Goal: Book appointment/travel/reservation

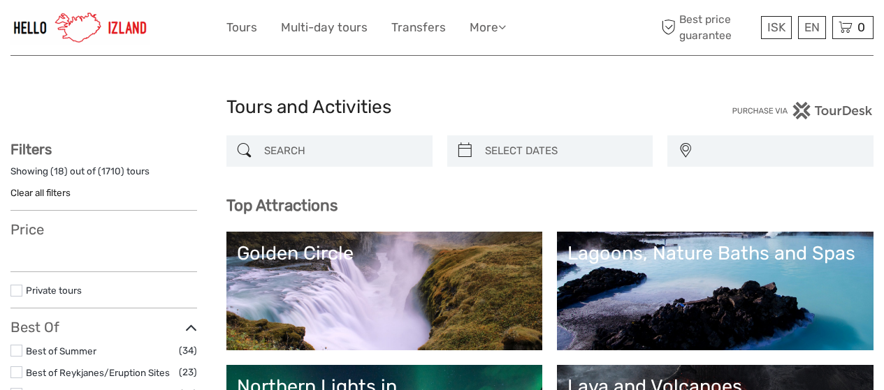
select select
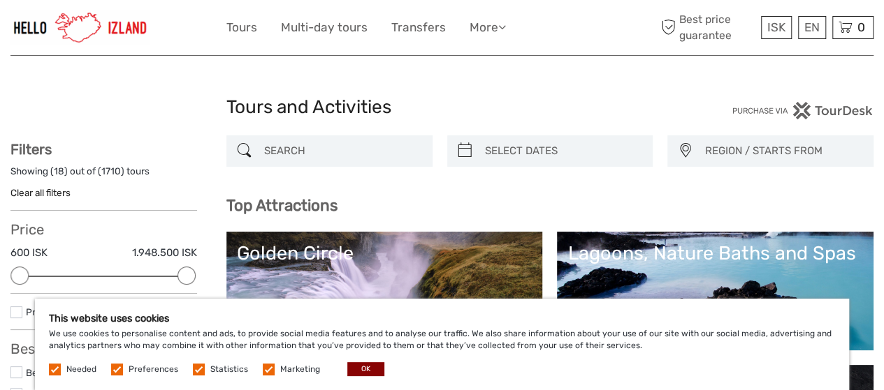
scroll to position [70, 0]
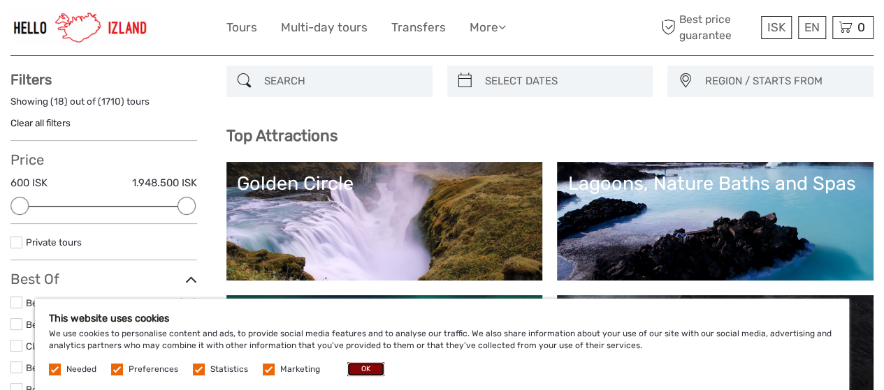
click at [372, 372] on button "OK" at bounding box center [365, 370] width 37 height 14
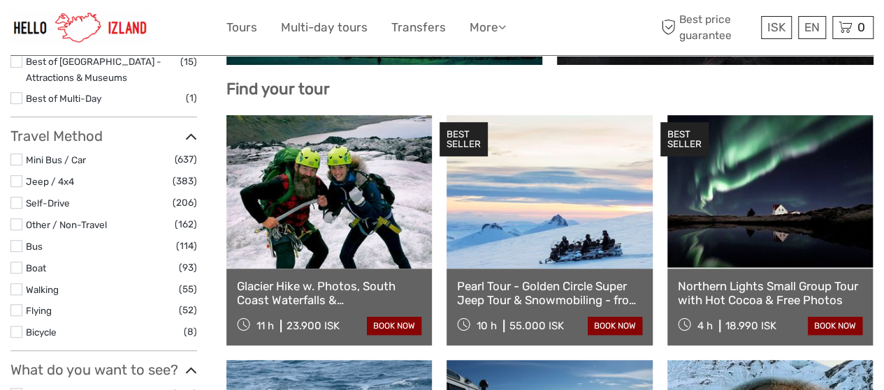
scroll to position [210, 0]
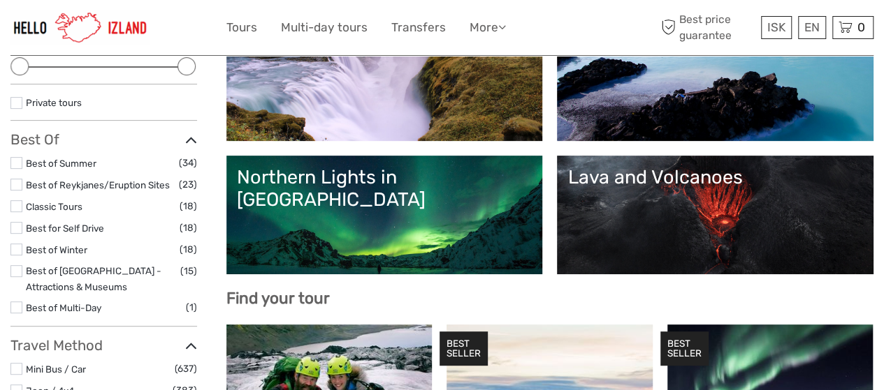
click at [532, 186] on div "Northern Lights in Iceland" at bounding box center [384, 188] width 295 height 45
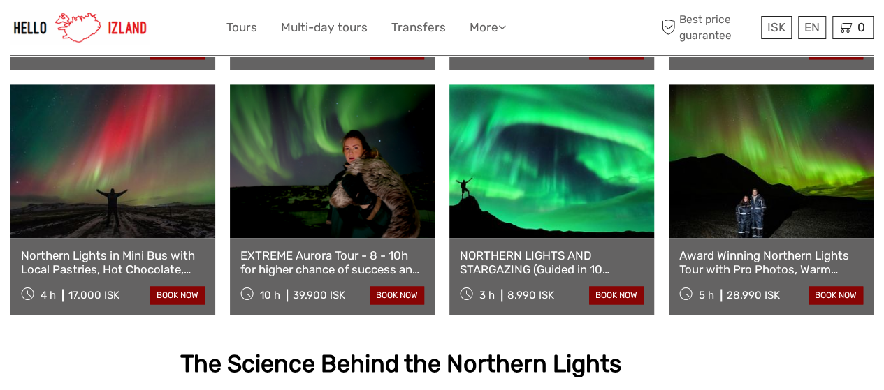
scroll to position [1187, 0]
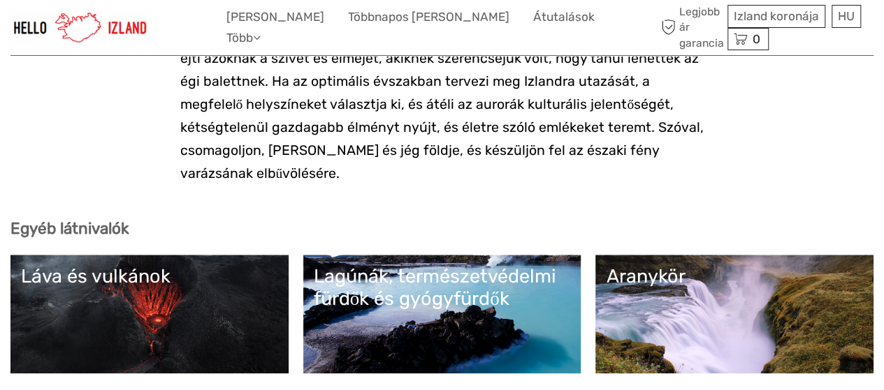
scroll to position [3353, 0]
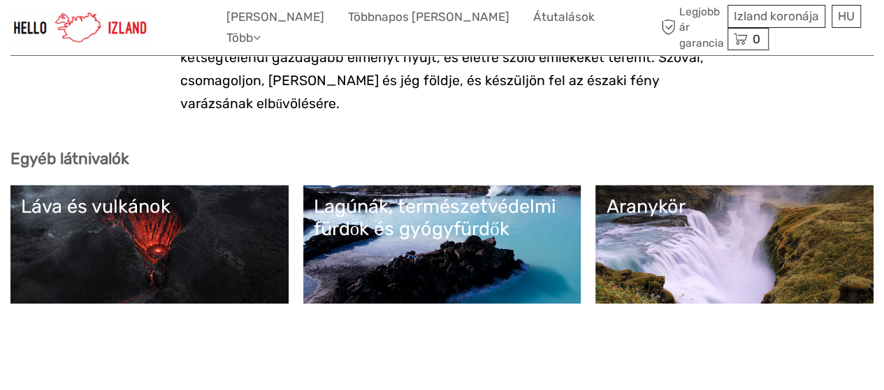
click at [451, 196] on font "Lagúnák, természetvédelmi fürdők és gyógyfürdők" at bounding box center [435, 218] width 242 height 45
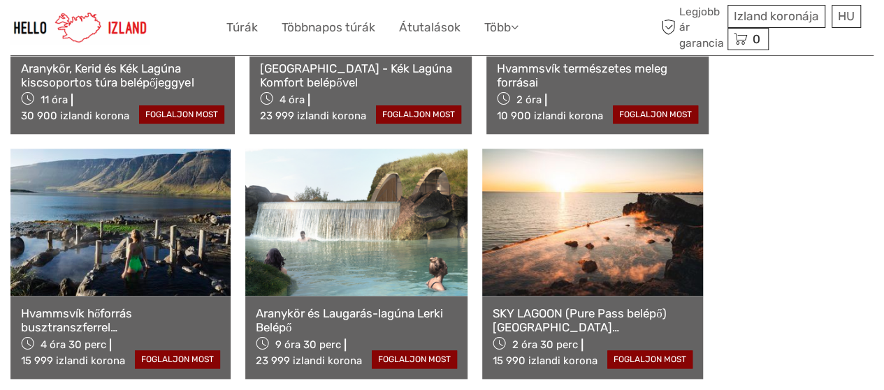
scroll to position [768, 0]
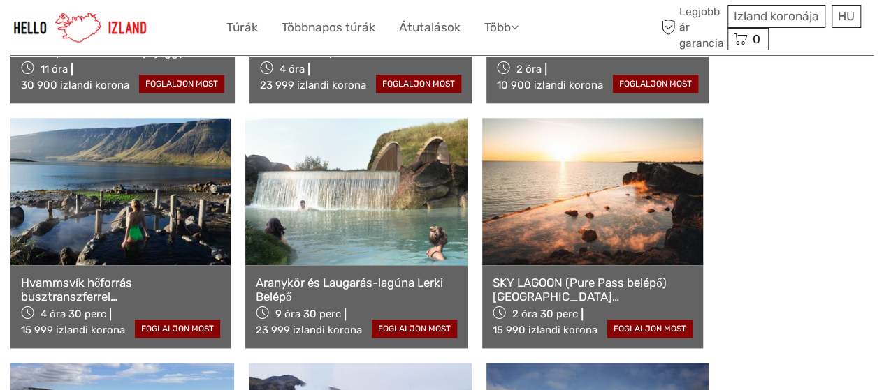
click at [138, 187] on link at bounding box center [120, 191] width 220 height 147
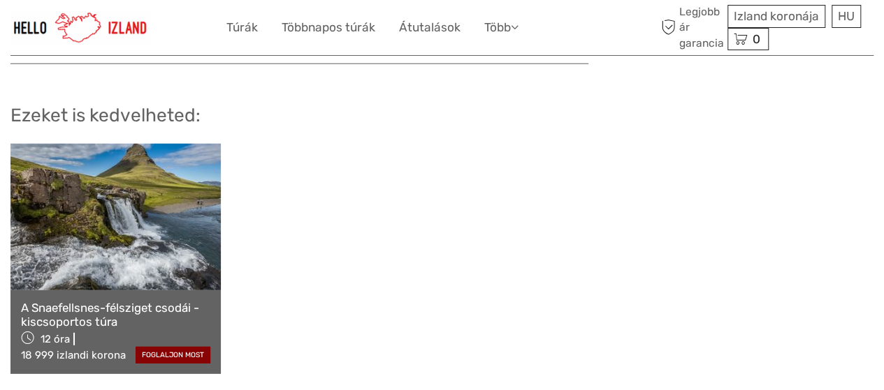
scroll to position [1956, 0]
